Goal: Find specific page/section: Find specific page/section

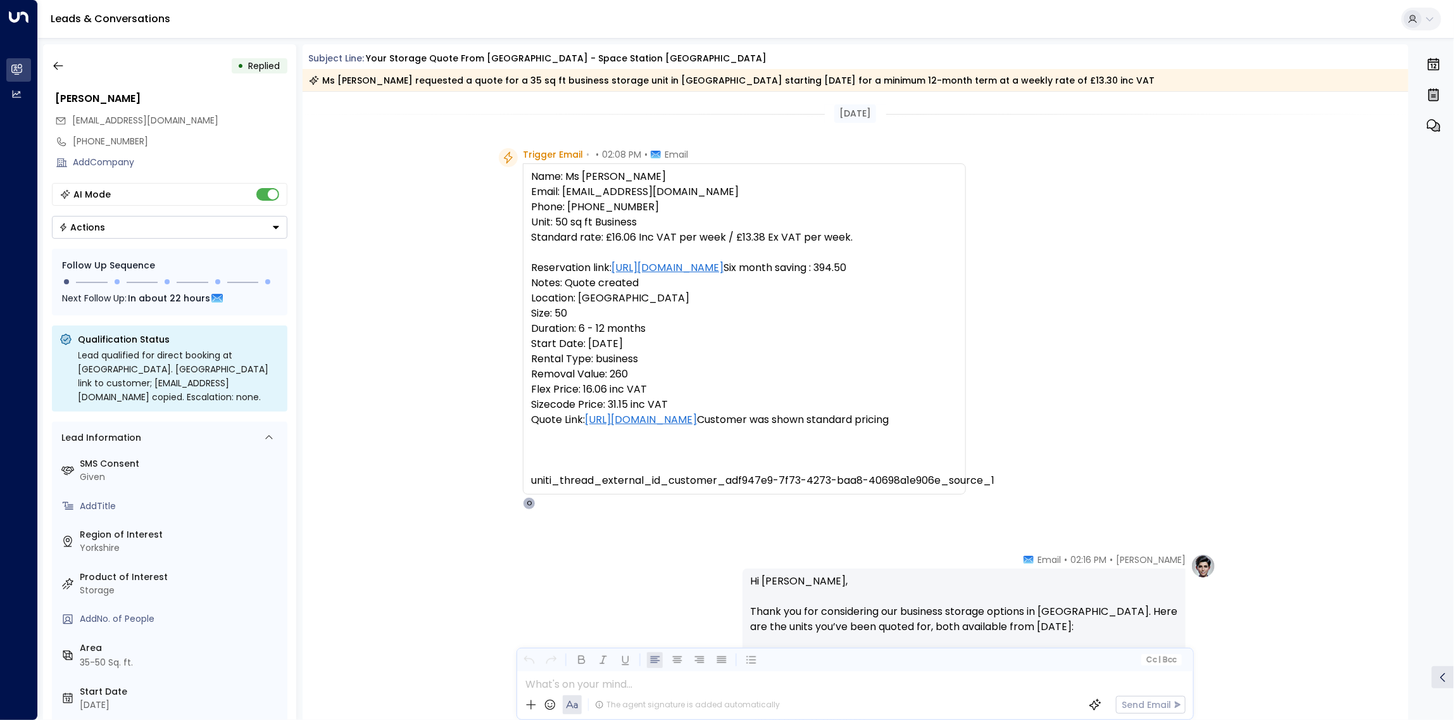
scroll to position [456, 0]
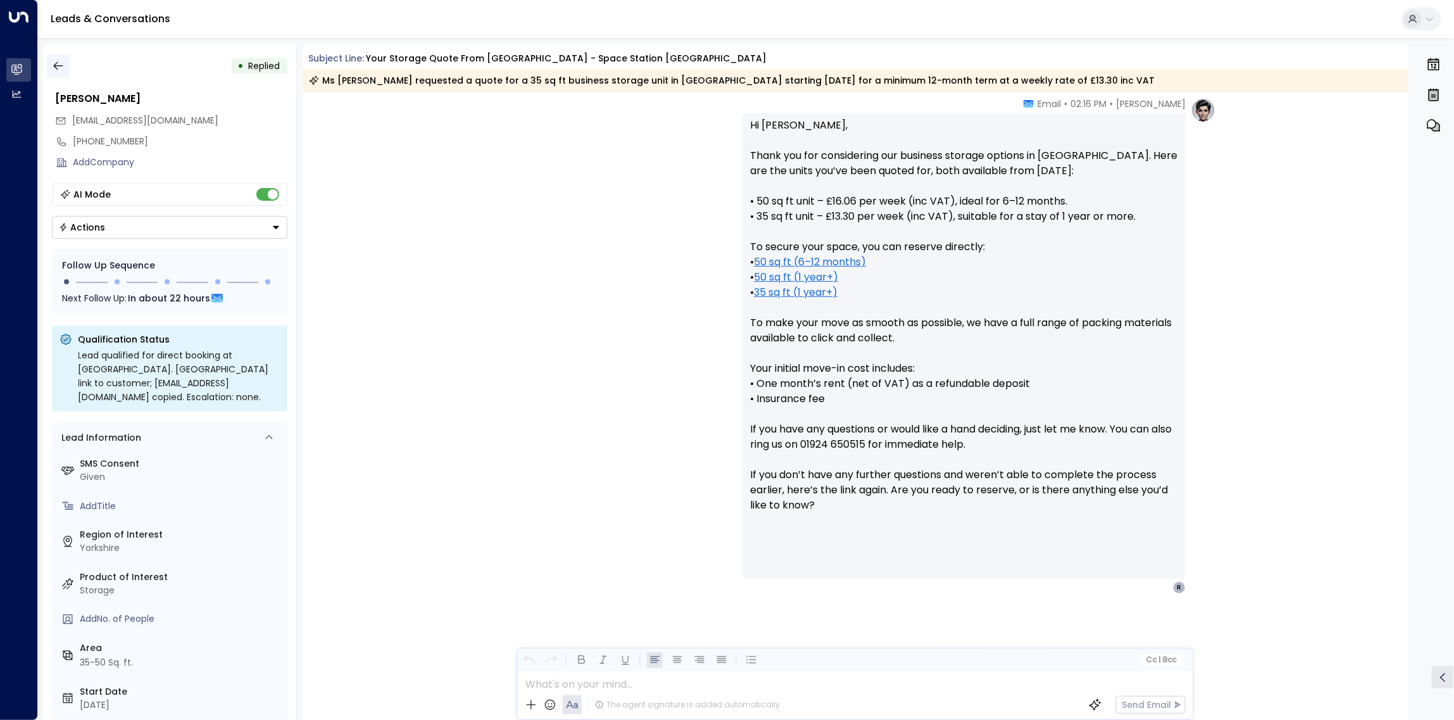
click at [56, 65] on icon "button" at bounding box center [58, 65] width 13 height 13
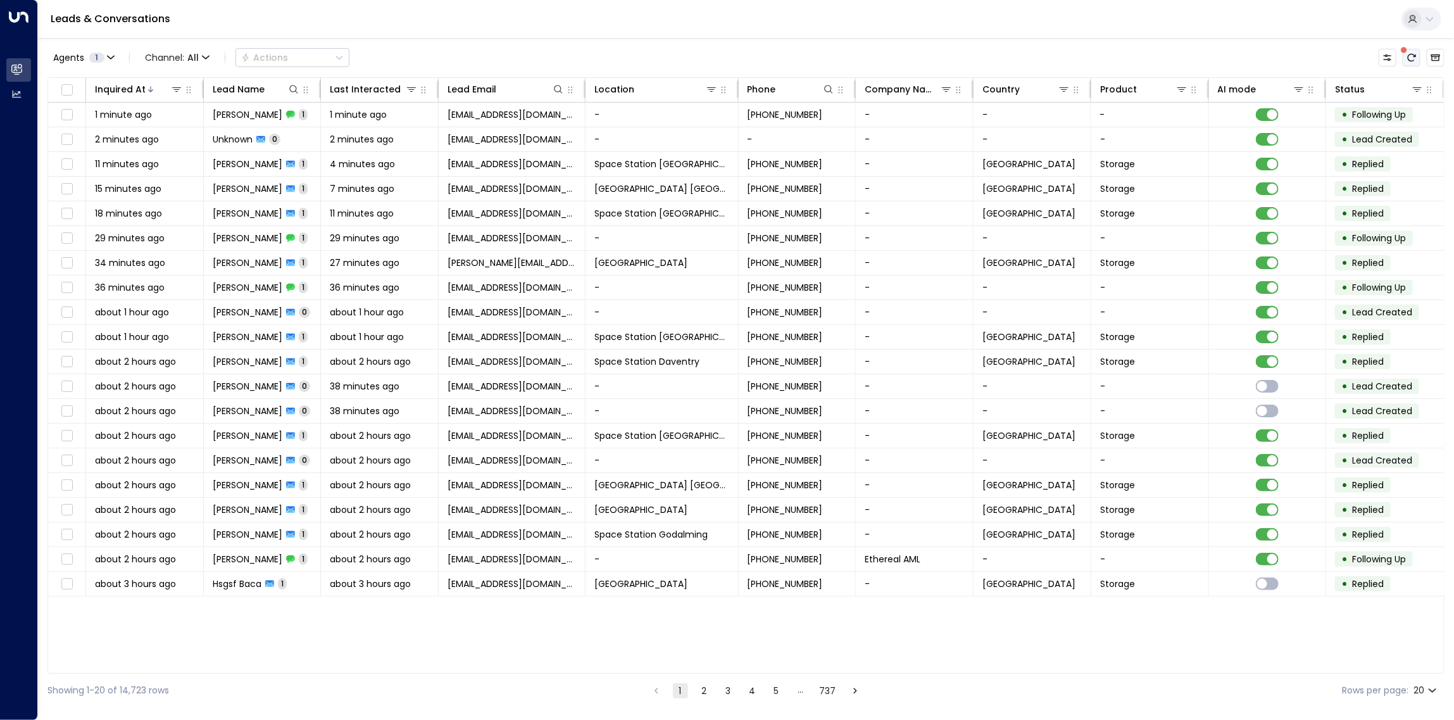
click at [1408, 58] on icon "There are new threads available. Refresh the grid to view the latest updates." at bounding box center [1411, 58] width 8 height 8
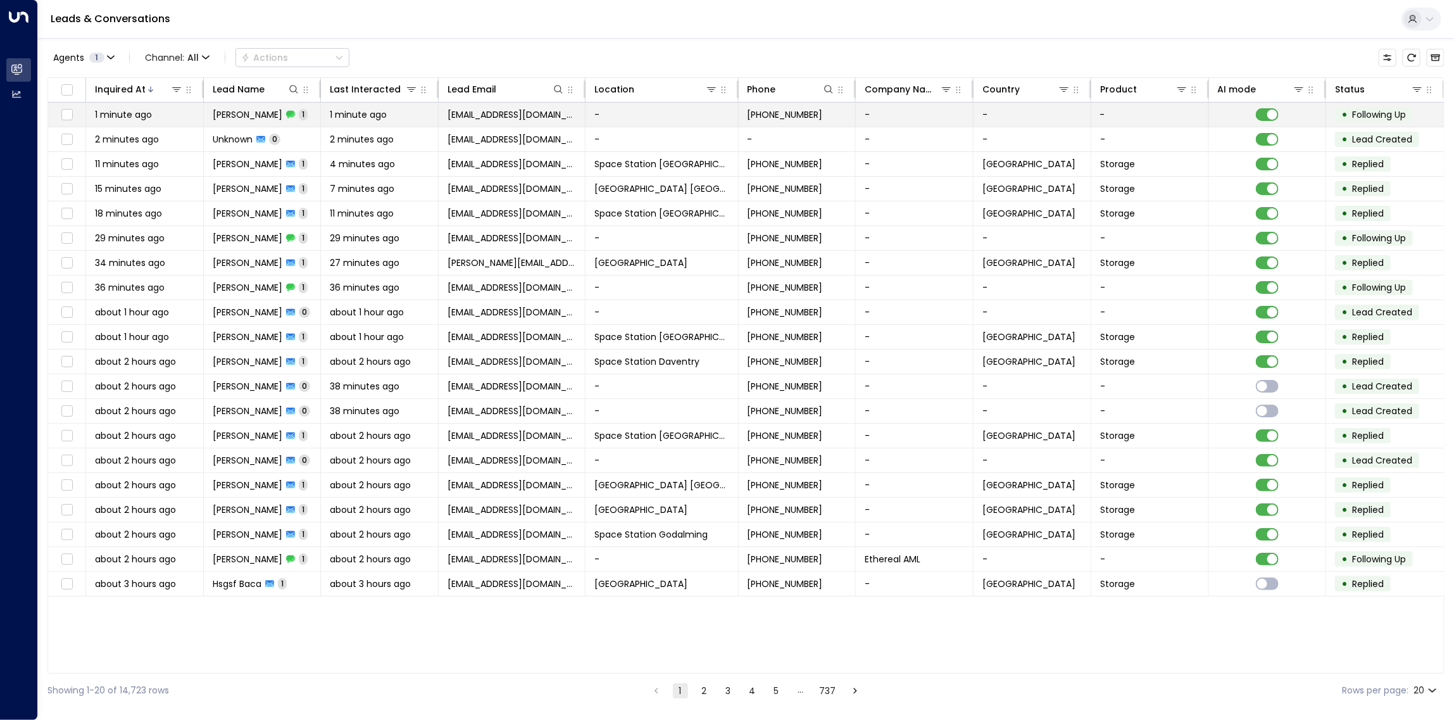
click at [374, 113] on span "1 minute ago" at bounding box center [358, 114] width 57 height 13
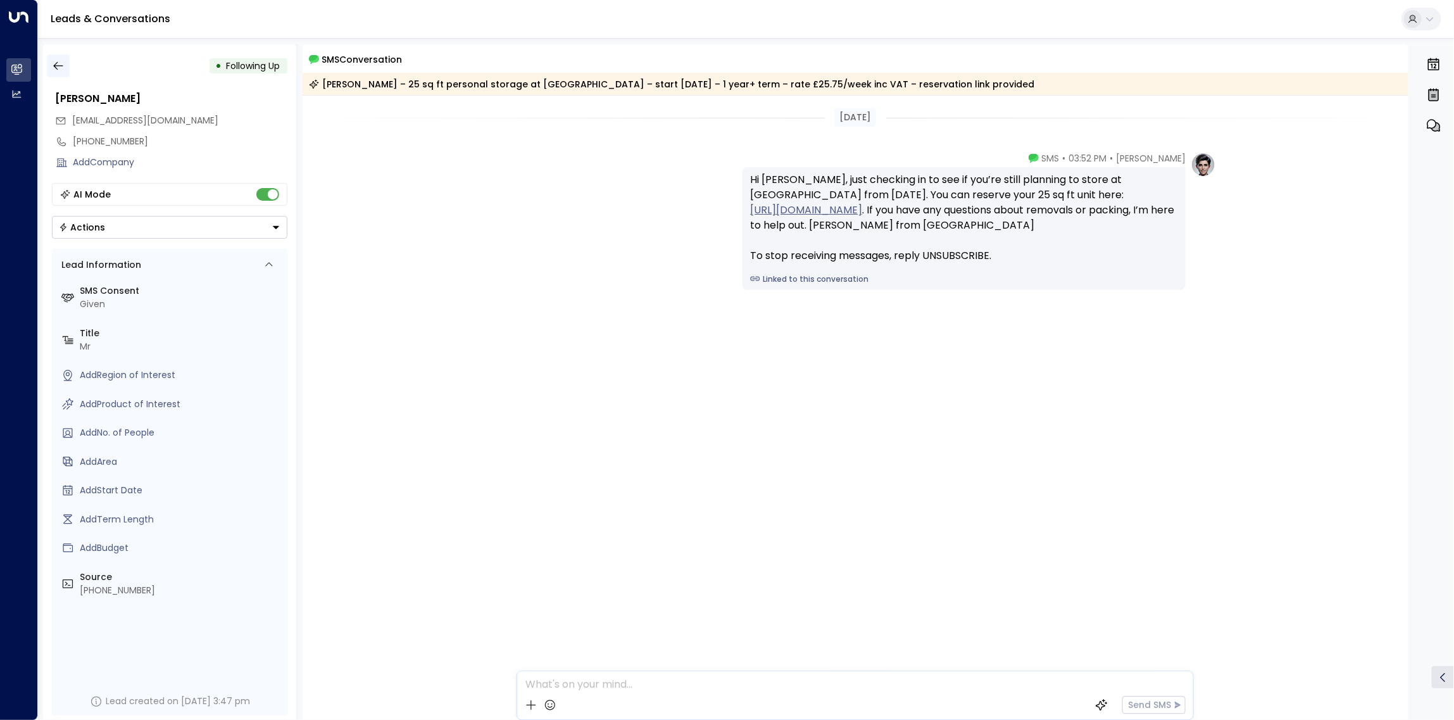
click at [58, 67] on icon "button" at bounding box center [58, 65] width 13 height 13
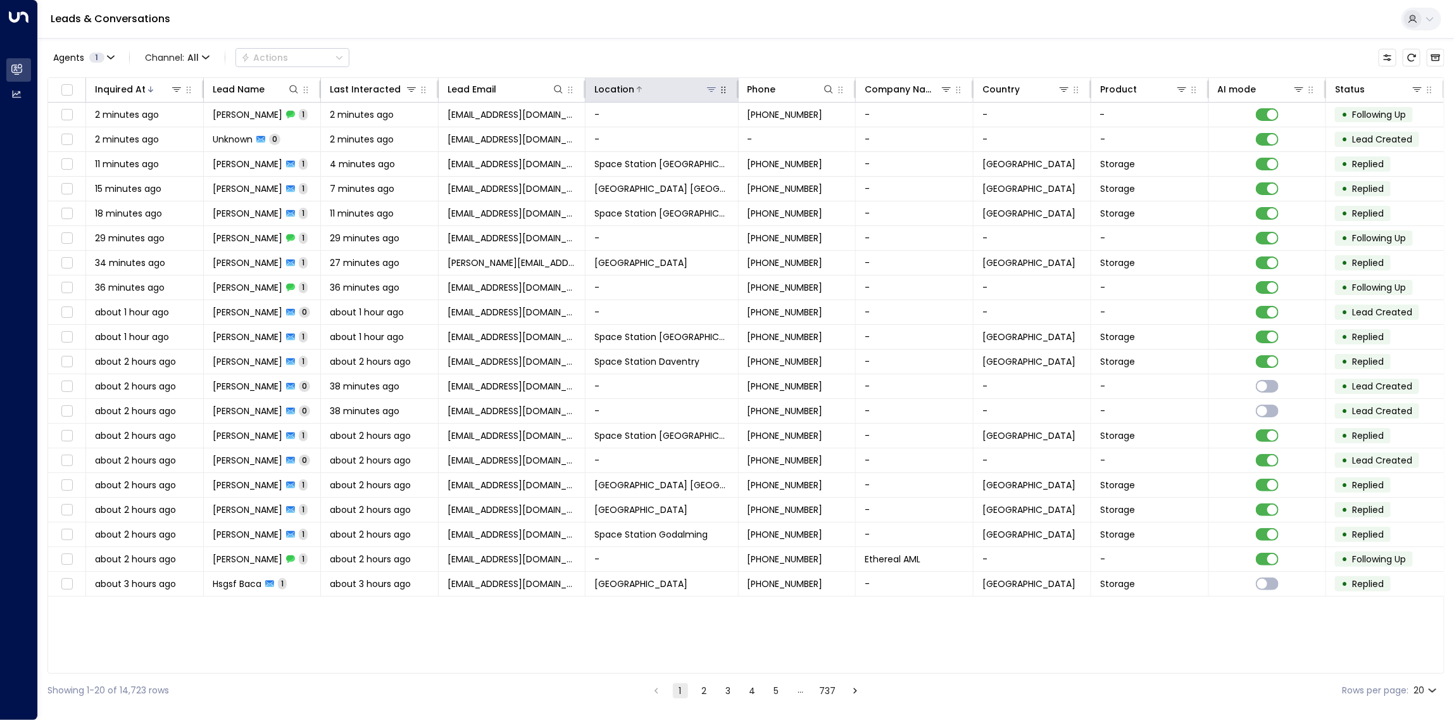
click at [716, 90] on icon at bounding box center [711, 89] width 10 height 10
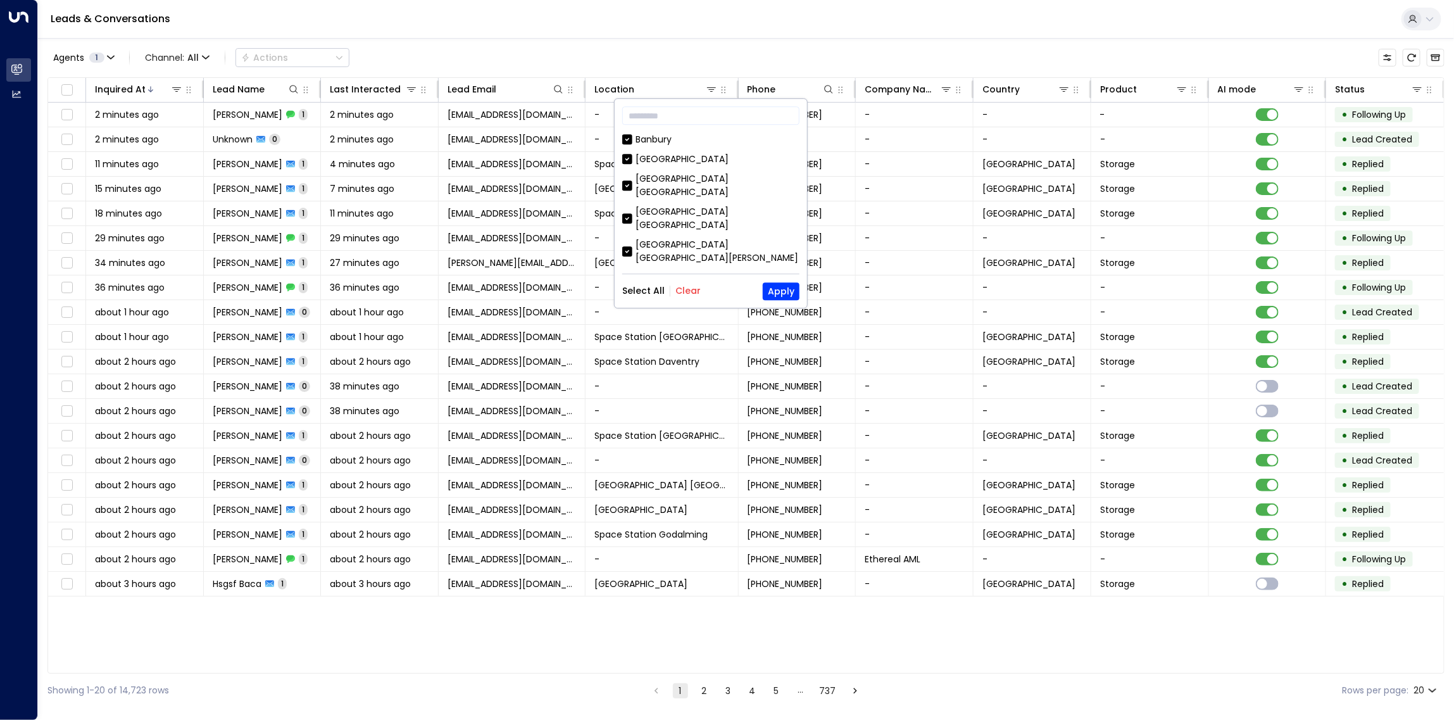
click at [687, 290] on button "Clear" at bounding box center [687, 291] width 25 height 10
click at [676, 256] on div "Space Station [GEOGRAPHIC_DATA]" at bounding box center [714, 262] width 158 height 13
click at [782, 292] on button "Apply" at bounding box center [781, 291] width 37 height 18
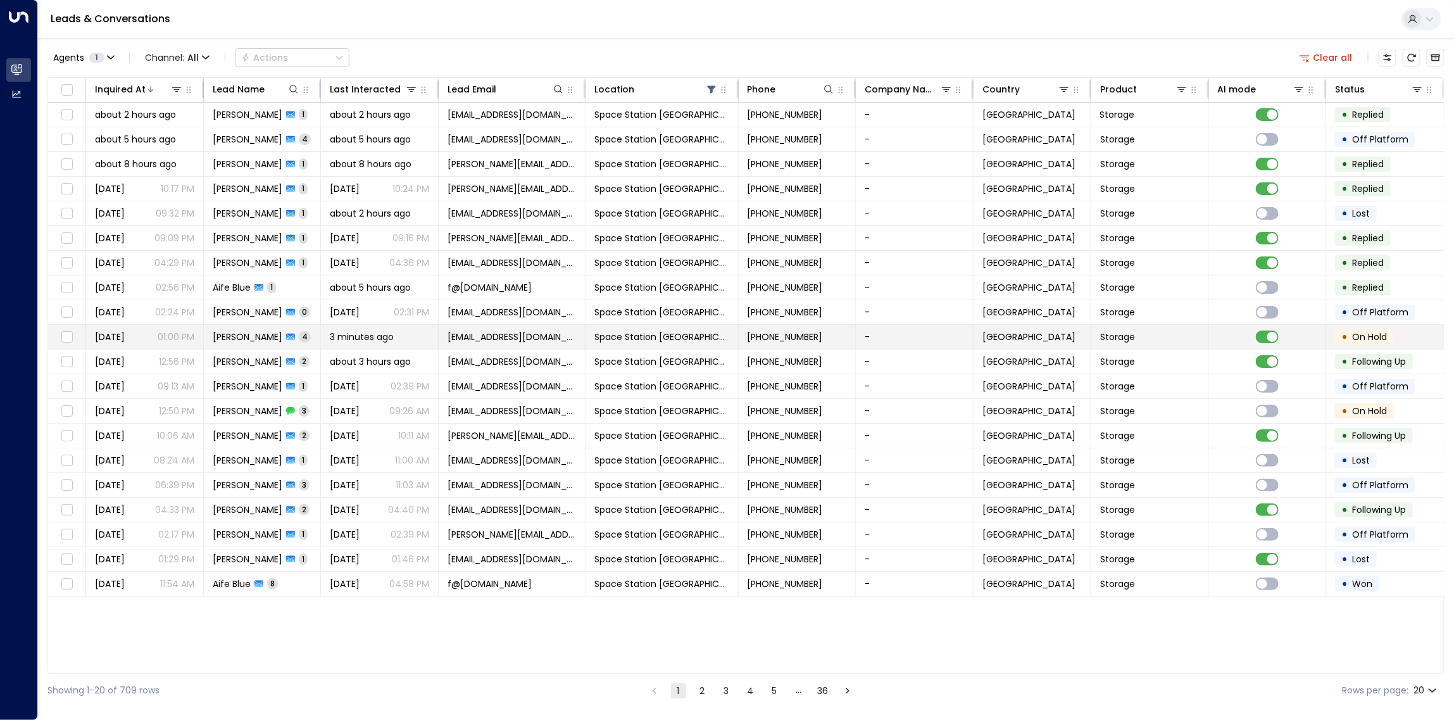
click at [266, 333] on span "[PERSON_NAME]" at bounding box center [248, 336] width 70 height 13
